Goal: Task Accomplishment & Management: Use online tool/utility

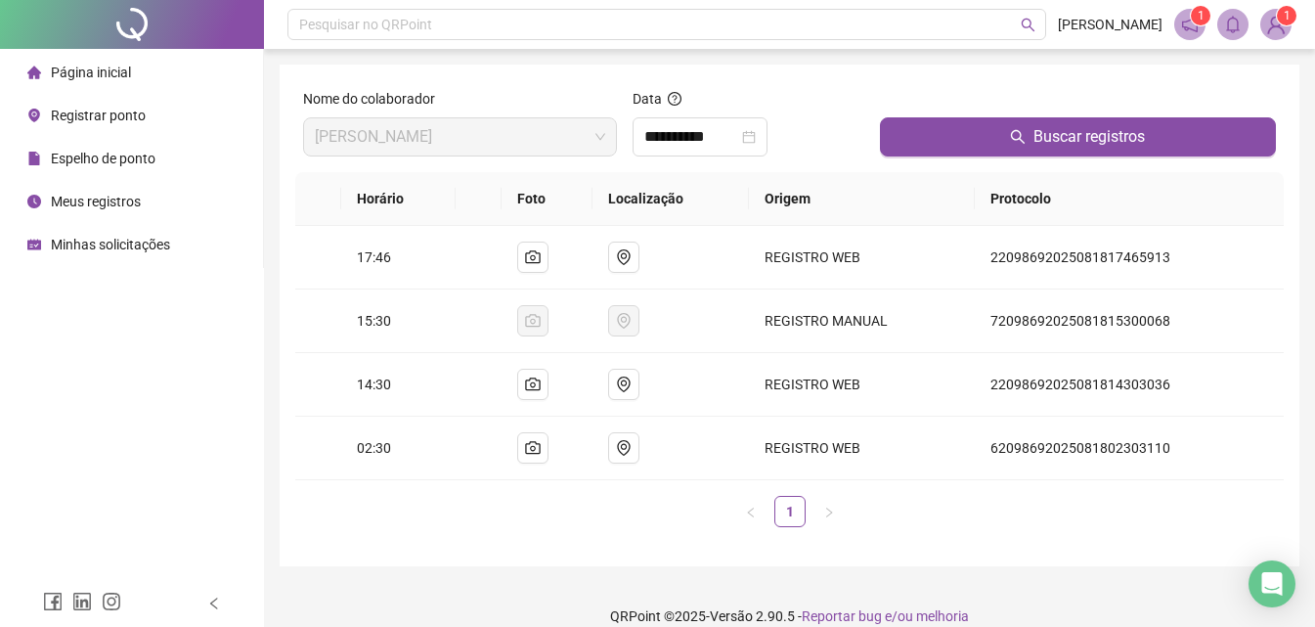
click at [92, 124] on div "Registrar ponto" at bounding box center [86, 115] width 118 height 39
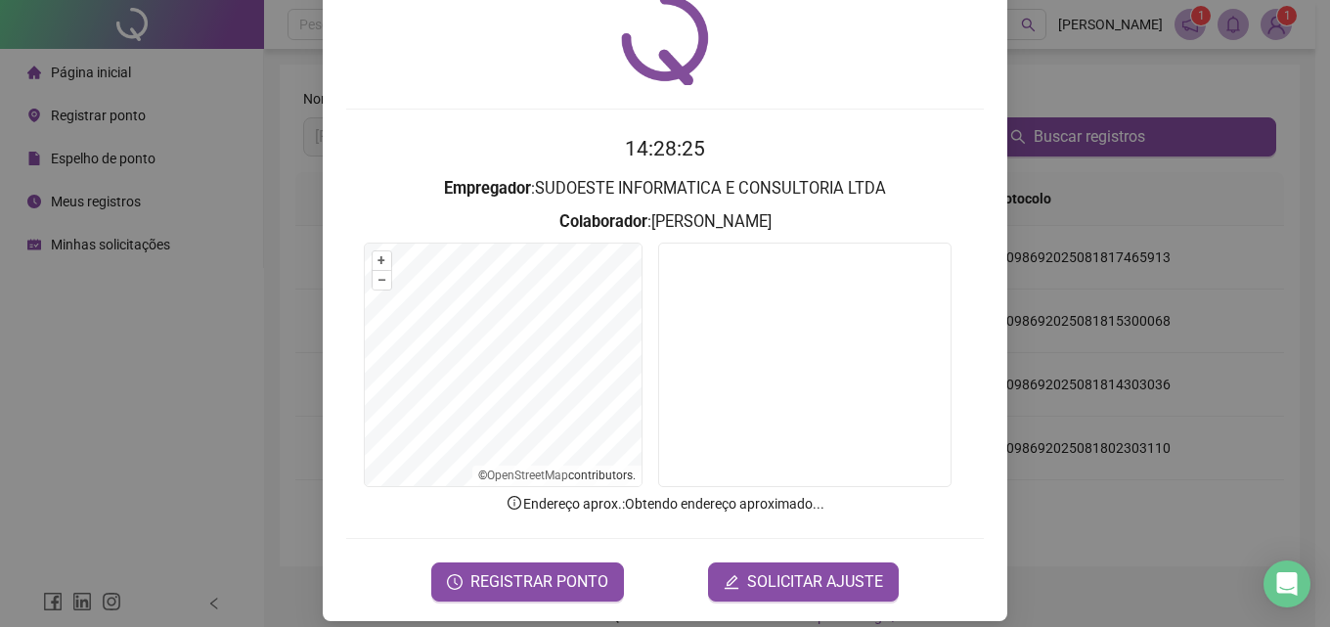
scroll to position [94, 0]
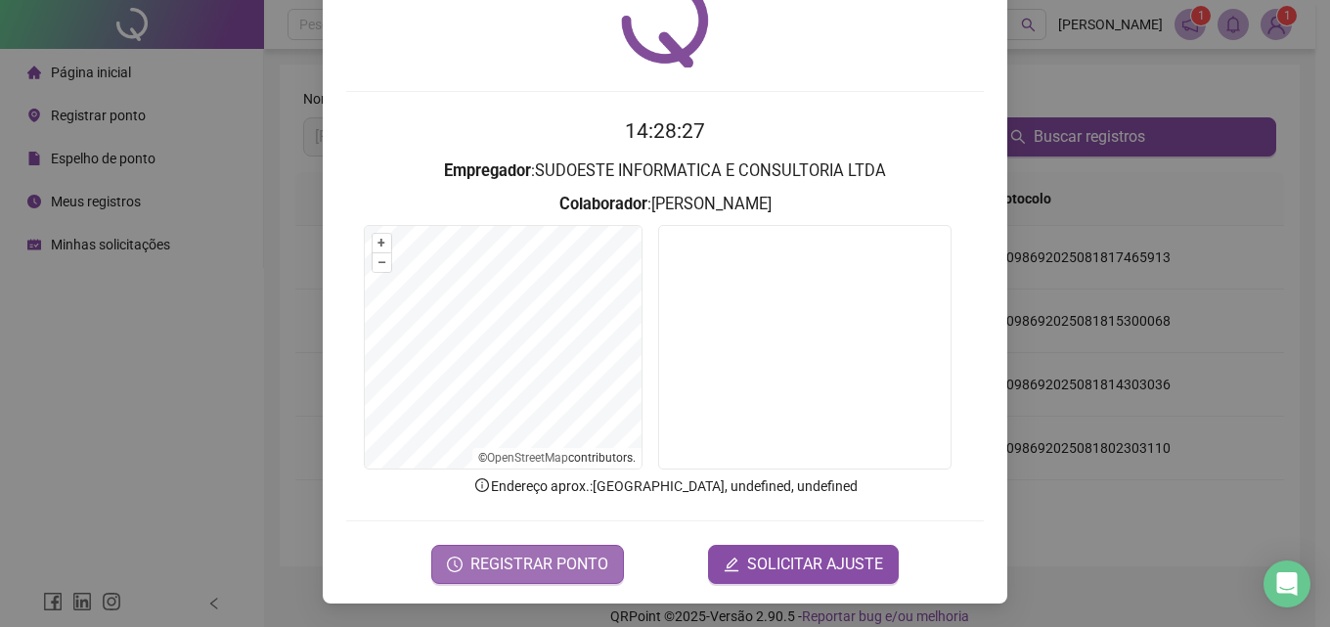
click at [545, 574] on span "REGISTRAR PONTO" at bounding box center [539, 563] width 138 height 23
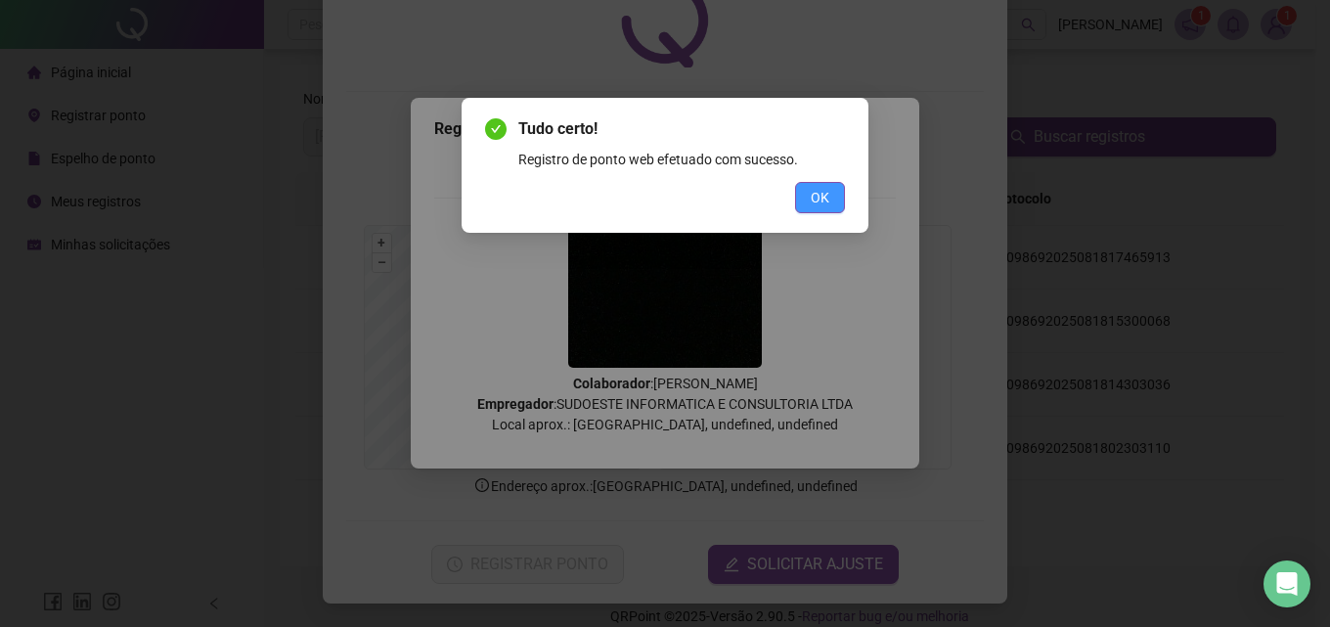
click at [821, 198] on span "OK" at bounding box center [820, 198] width 19 height 22
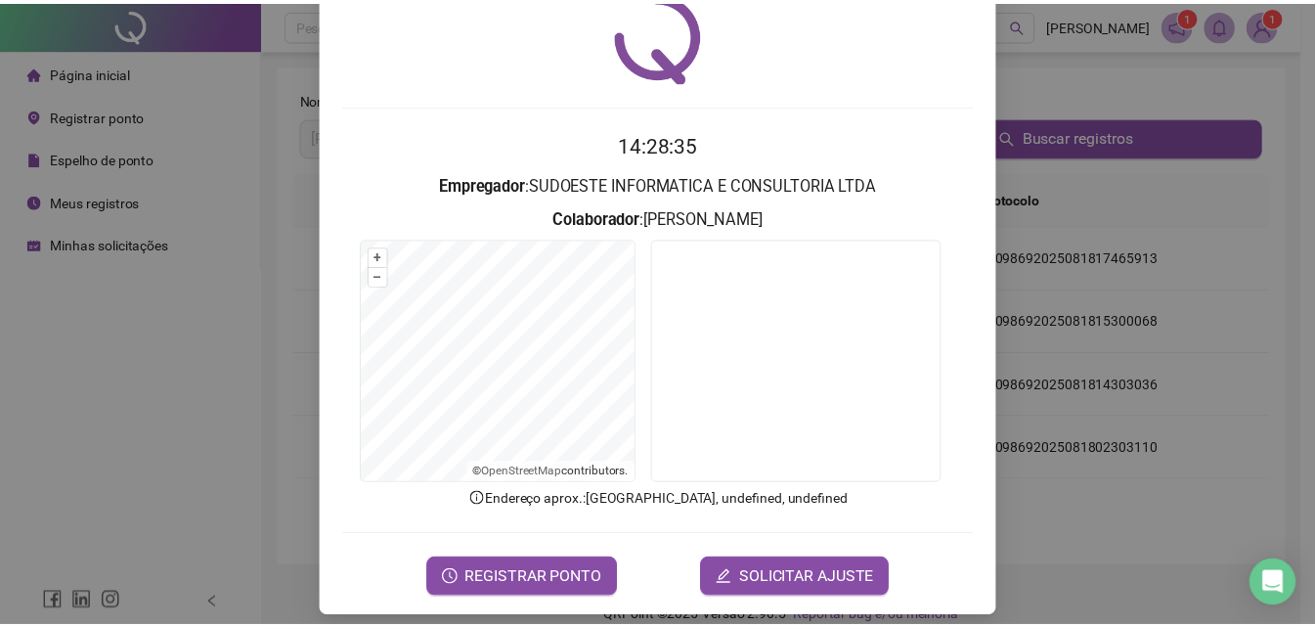
scroll to position [77, 0]
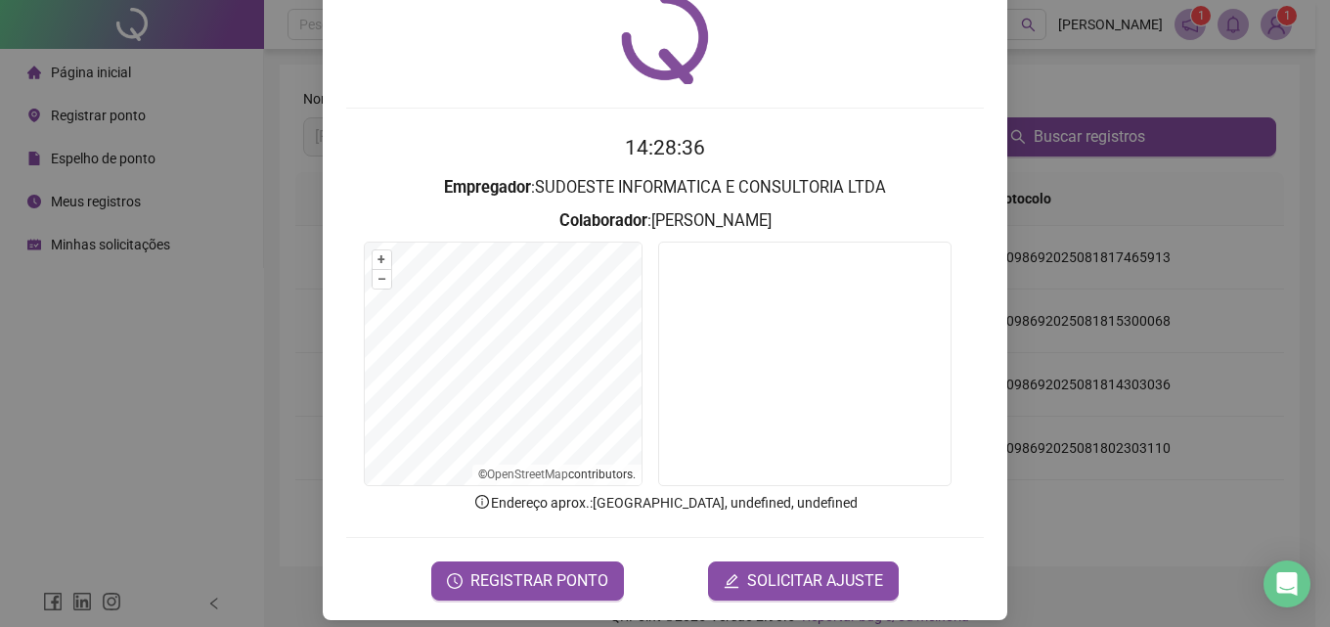
click at [203, 252] on div "Registro de ponto web 14:28:36 Empregador : SUDOESTE INFORMATICA E CONSULTORIA …" at bounding box center [665, 313] width 1330 height 627
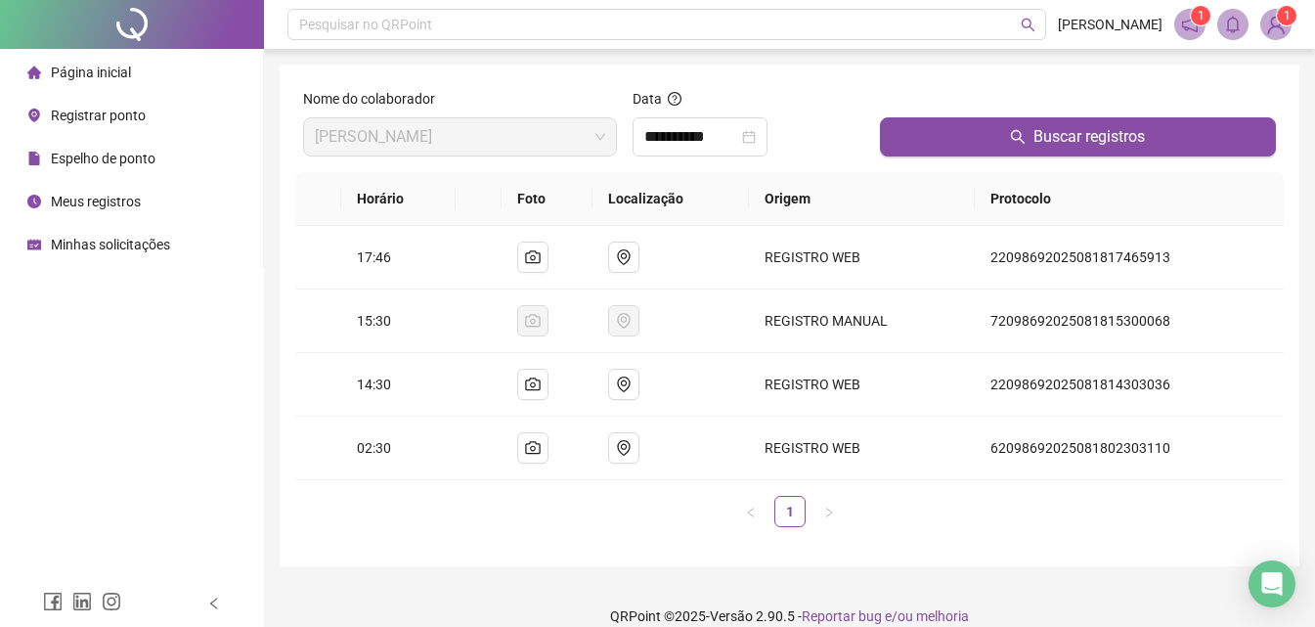
click at [113, 115] on span "Registrar ponto" at bounding box center [98, 116] width 95 height 16
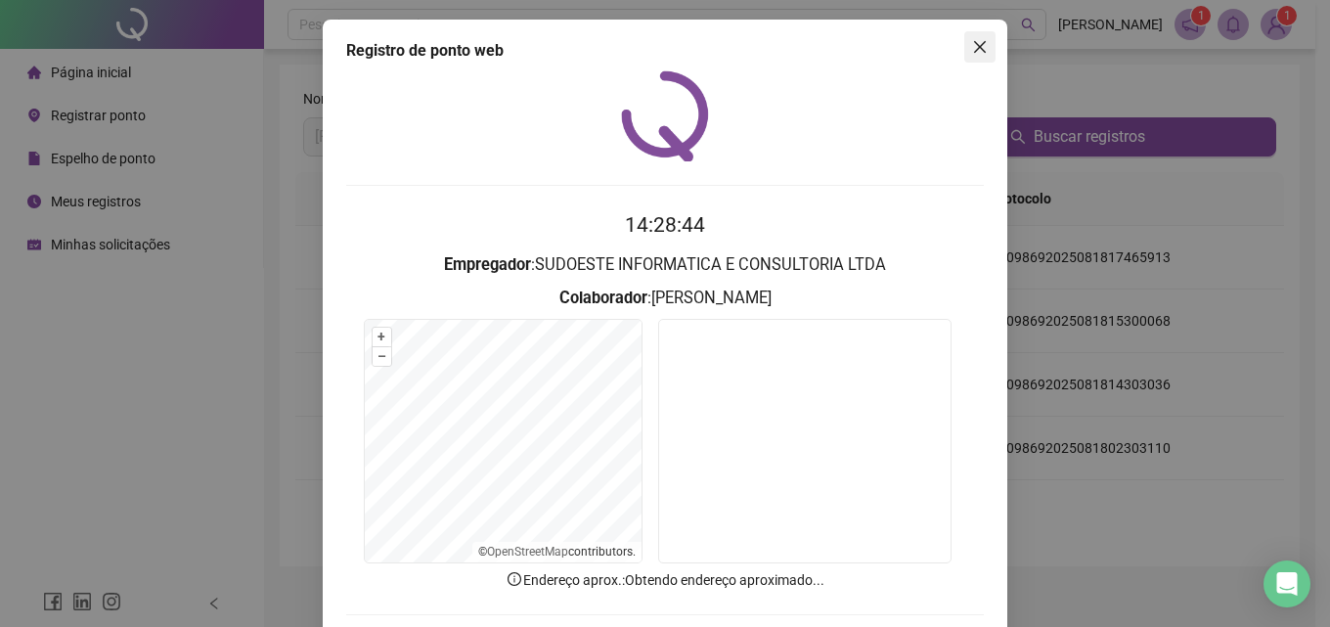
click at [975, 43] on icon "close" at bounding box center [980, 47] width 16 height 16
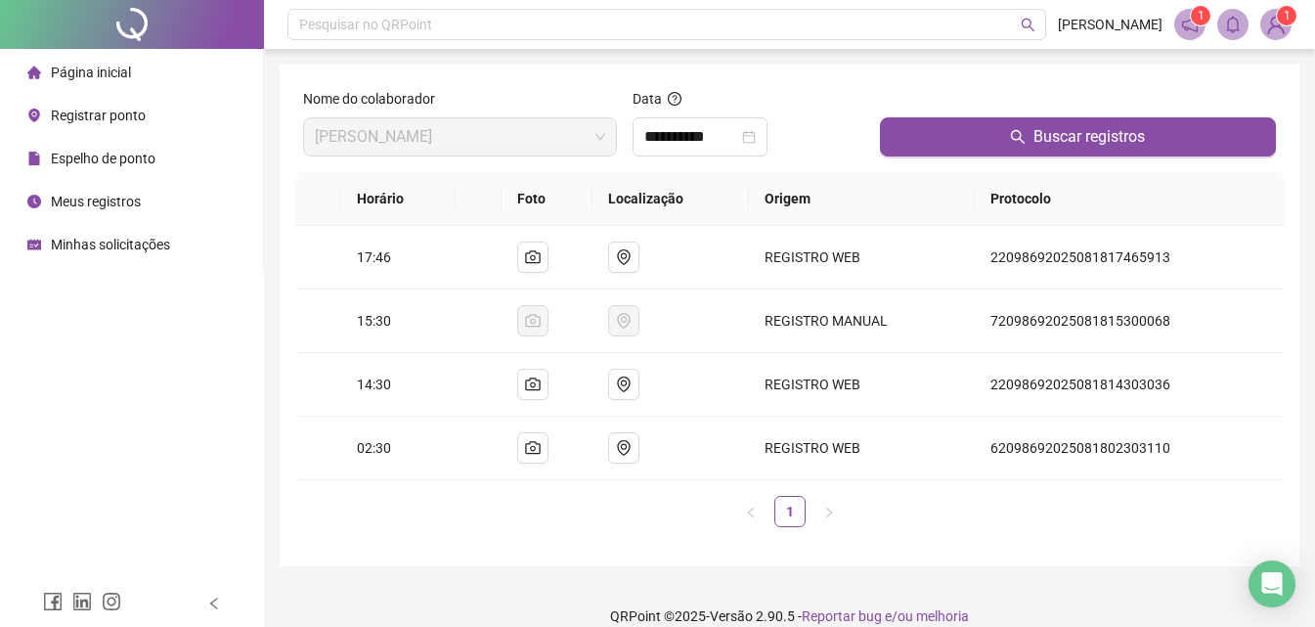
click at [131, 157] on span "Espelho de ponto" at bounding box center [103, 159] width 105 height 16
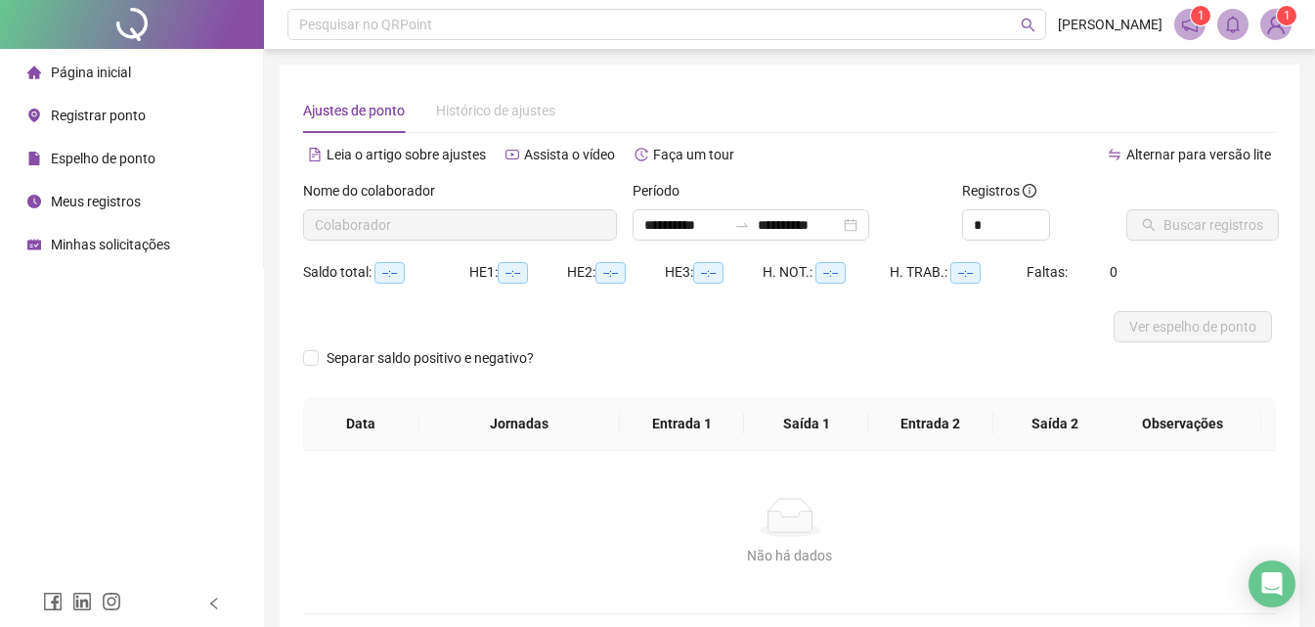
type input "**********"
click at [1213, 222] on span "Buscar registros" at bounding box center [1214, 225] width 100 height 22
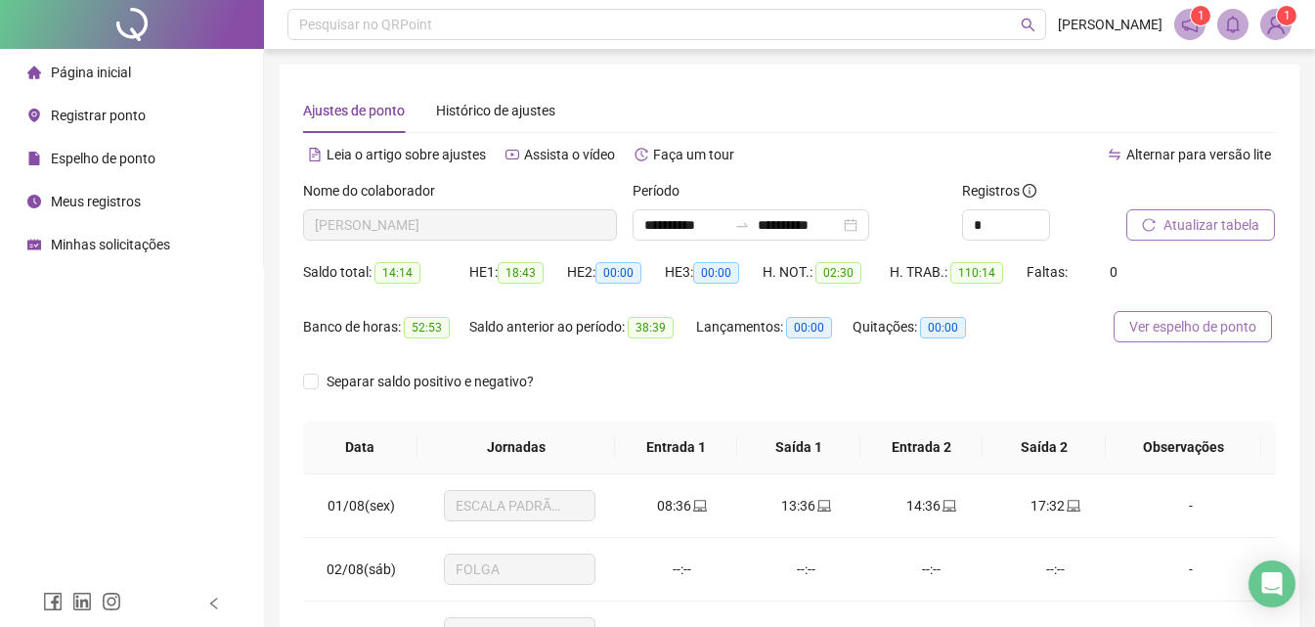
click at [1156, 321] on span "Ver espelho de ponto" at bounding box center [1192, 327] width 127 height 22
